Goal: Use online tool/utility: Utilize a website feature to perform a specific function

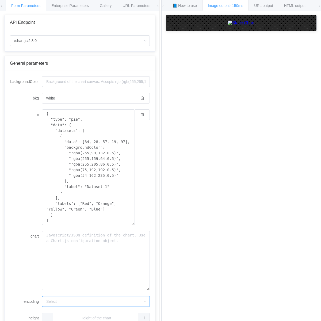
click at [44, 301] on input "encoding" at bounding box center [96, 301] width 108 height 11
click at [68, 135] on textarea "{ "type": "pie", "data": { "datasets": [ { "data": [84, 28, 57, 19, 97], "backg…" at bounding box center [88, 166] width 93 height 115
click at [91, 114] on textarea "{ "type": "pie", "data": { "datasets": [ { "data": [84, 28, 57, 19, 97], "backg…" at bounding box center [88, 166] width 93 height 115
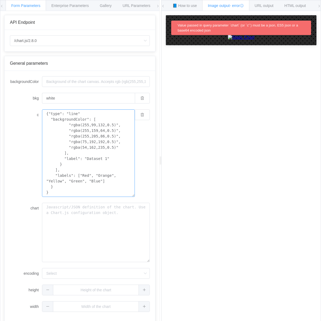
type textarea "{"type": "line" "backgroundColor": [ "rgba(255,99,132,0.5)", "rgba(255,159,64,0…"
click at [95, 206] on textarea "chart" at bounding box center [96, 232] width 108 height 59
click at [98, 237] on textarea "chart" at bounding box center [96, 232] width 108 height 59
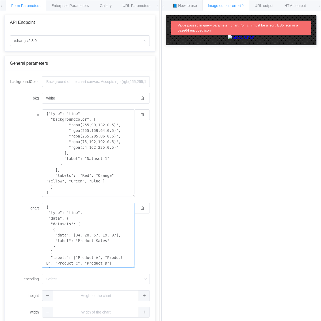
scroll to position [3, 0]
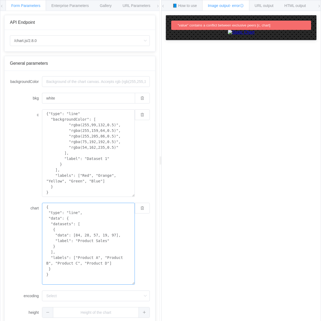
type textarea "{ "type": "line", "data": { "datasets": [ { "data": [84, 28, 57, 19, 97], "labe…"
click at [268, 10] on div "URL output" at bounding box center [264, 5] width 30 height 11
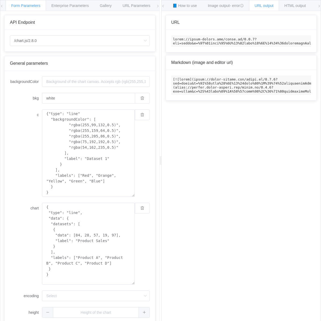
click at [141, 62] on div "General parameters" at bounding box center [80, 63] width 140 height 5
click at [262, 7] on span "URL output" at bounding box center [263, 5] width 19 height 4
